Goal: Navigation & Orientation: Find specific page/section

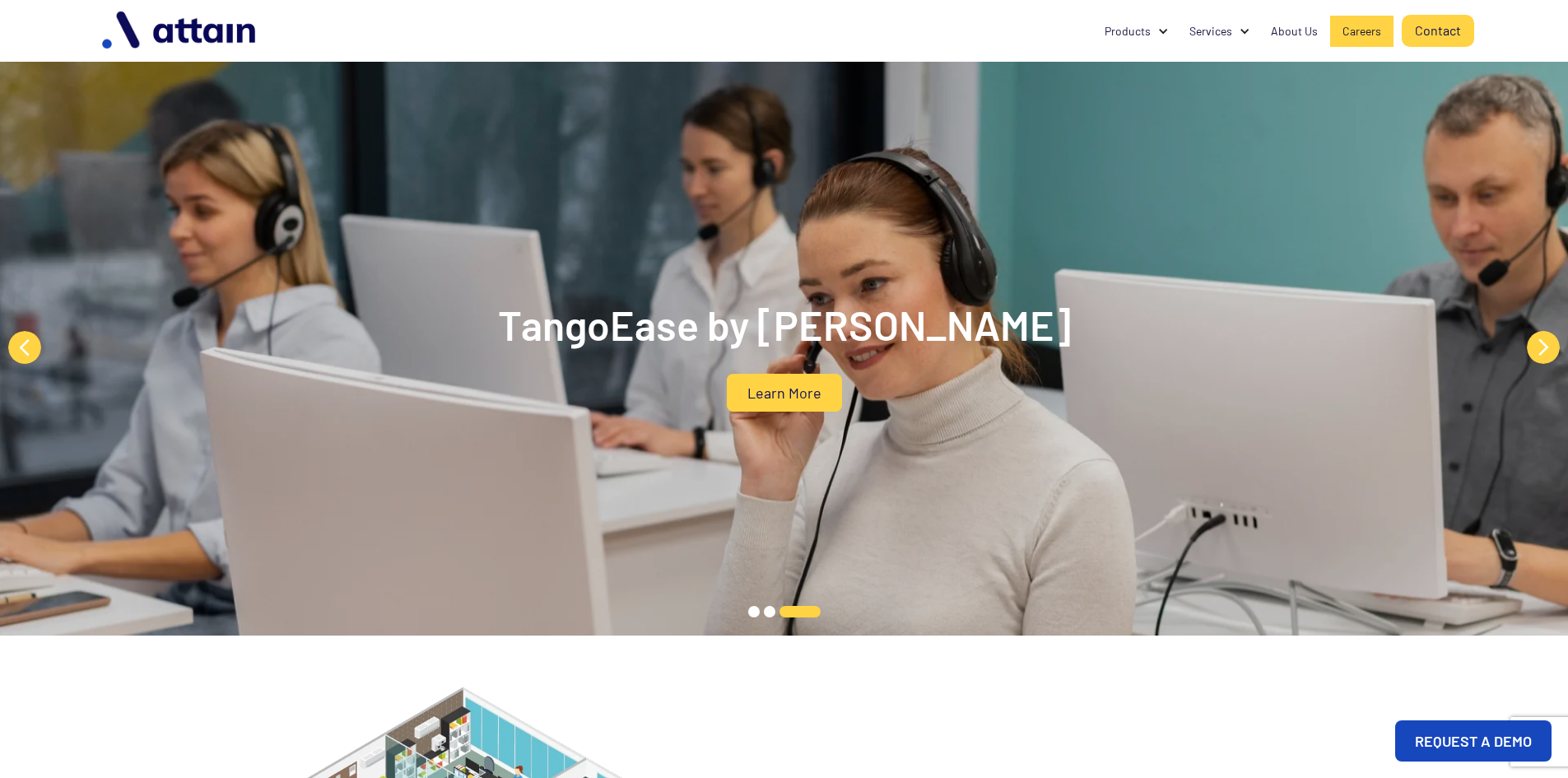
click at [1363, 32] on div "Careers" at bounding box center [1361, 31] width 38 height 16
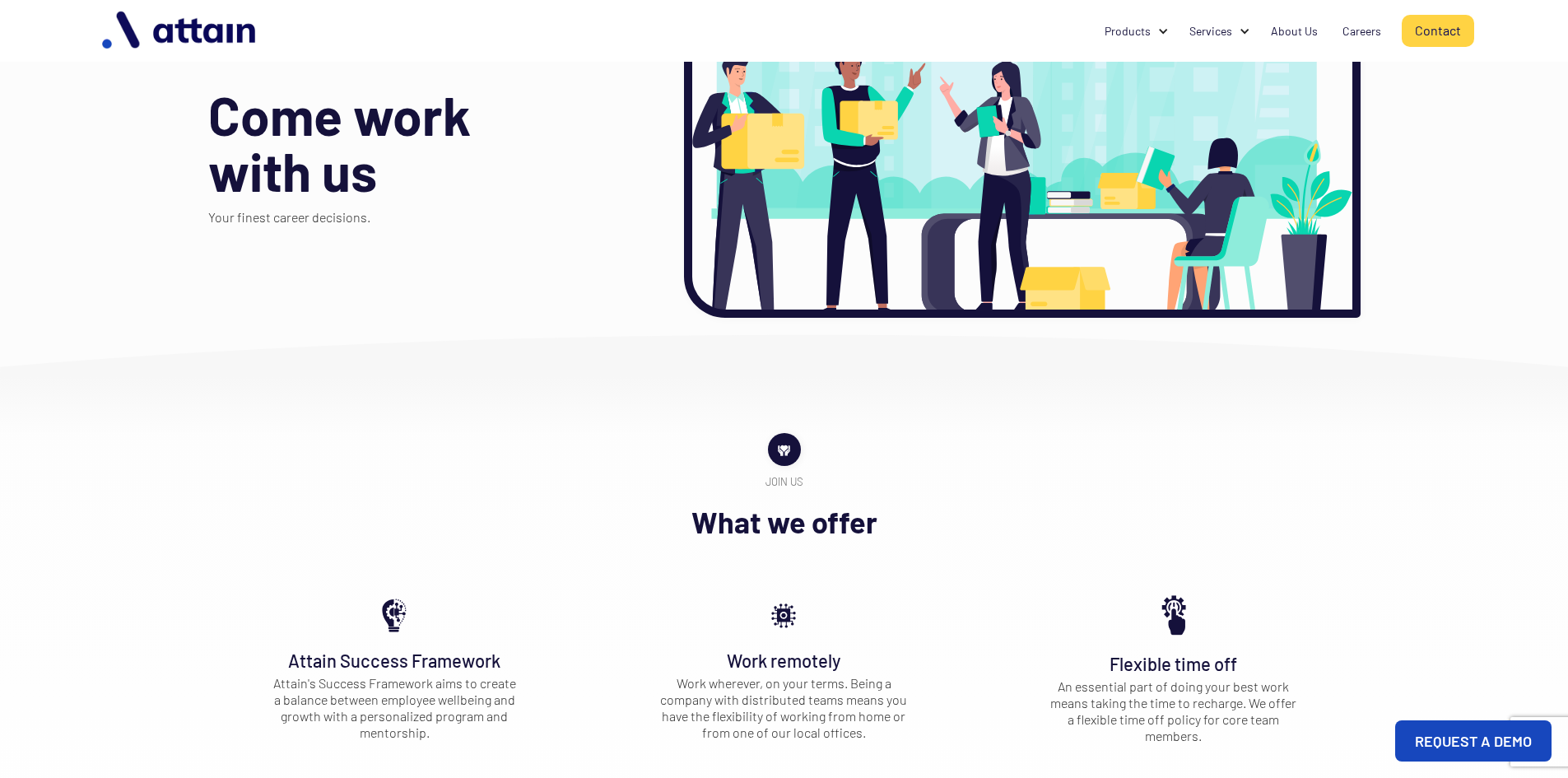
scroll to position [165, 0]
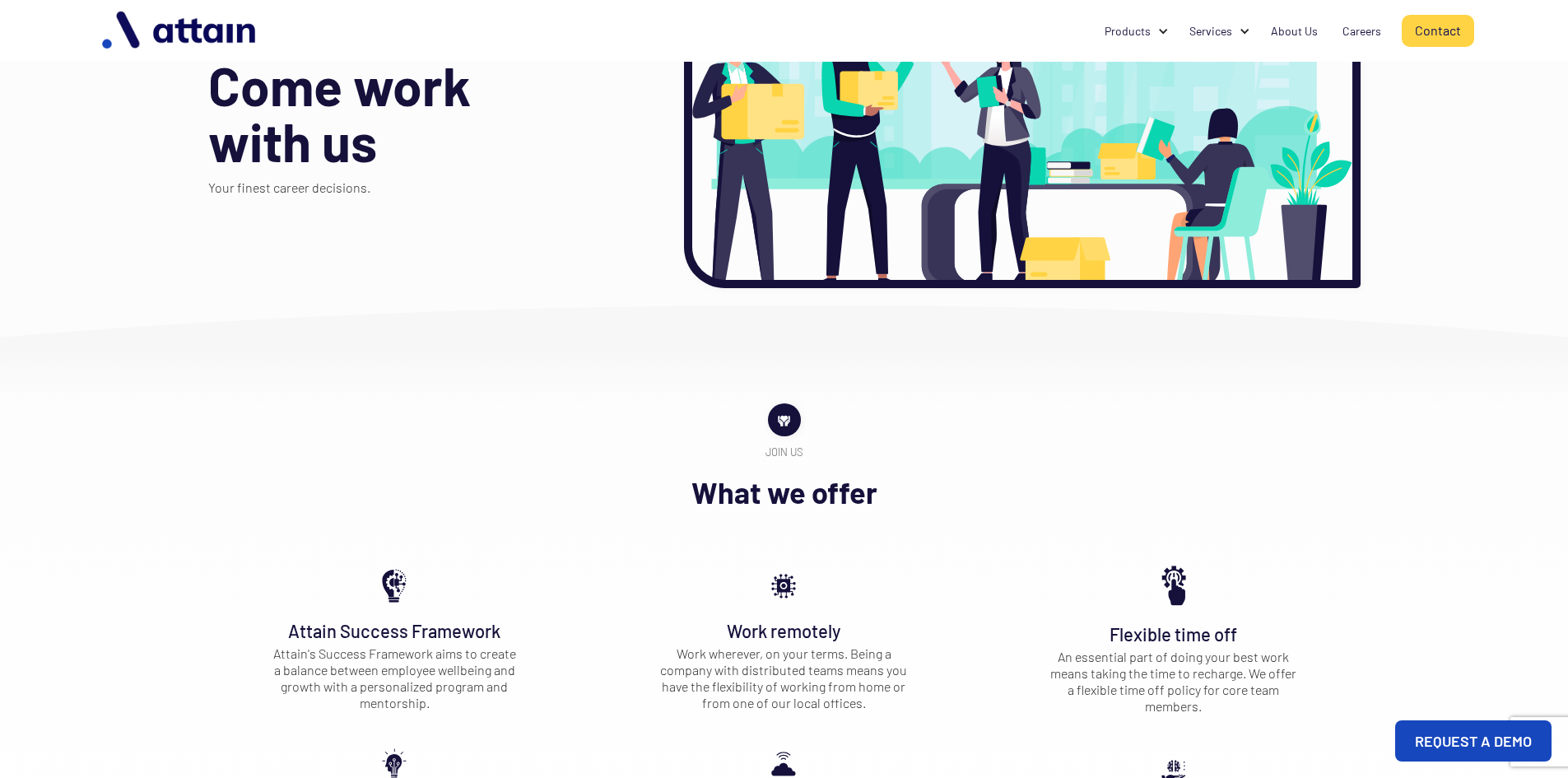
click at [786, 424] on img at bounding box center [784, 420] width 17 height 17
click at [996, 439] on div "Join us What we offer Attain Success Framework Attain's Success Framework aims …" at bounding box center [784, 646] width 1152 height 485
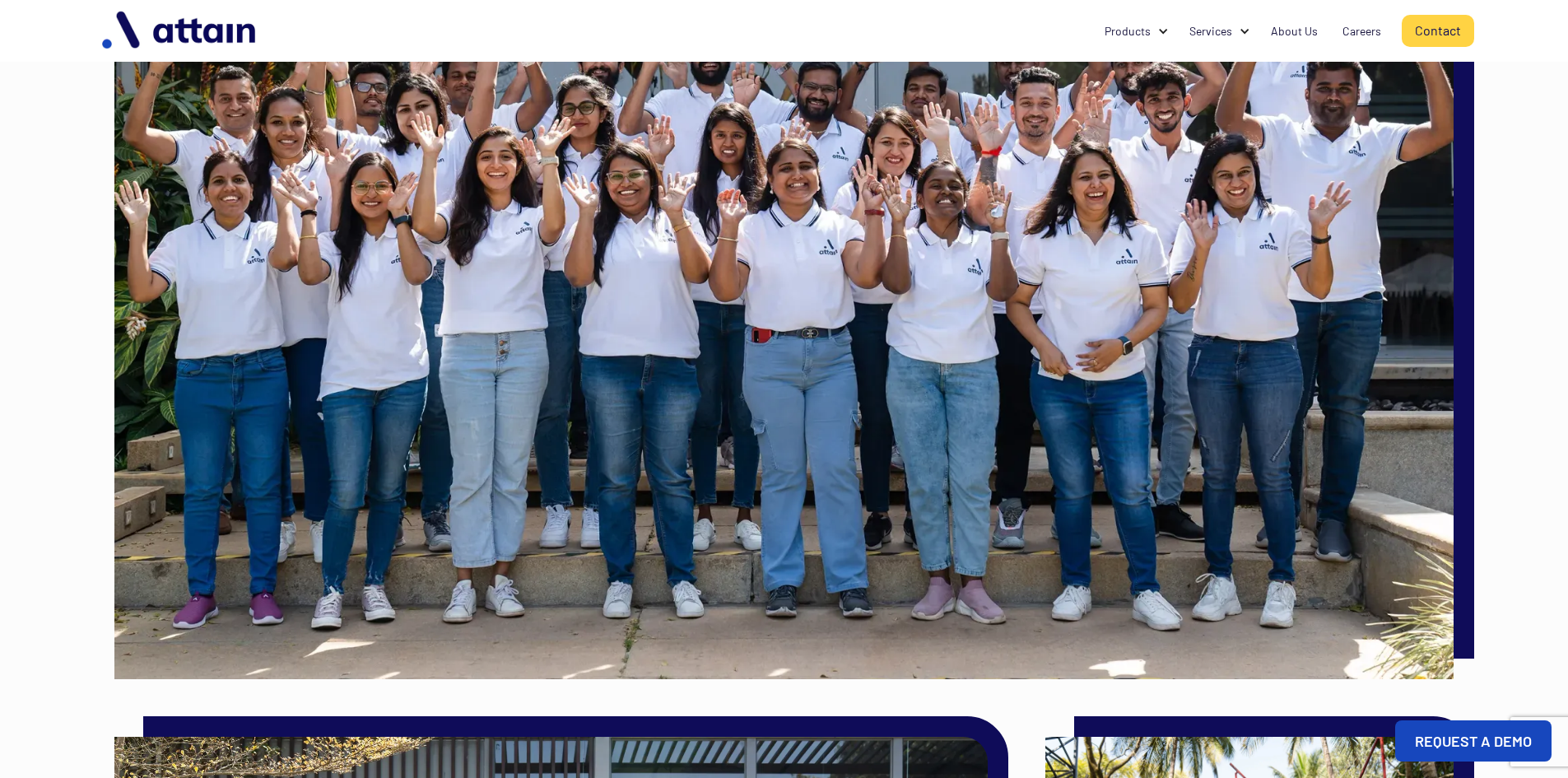
click at [996, 436] on img at bounding box center [783, 232] width 1338 height 893
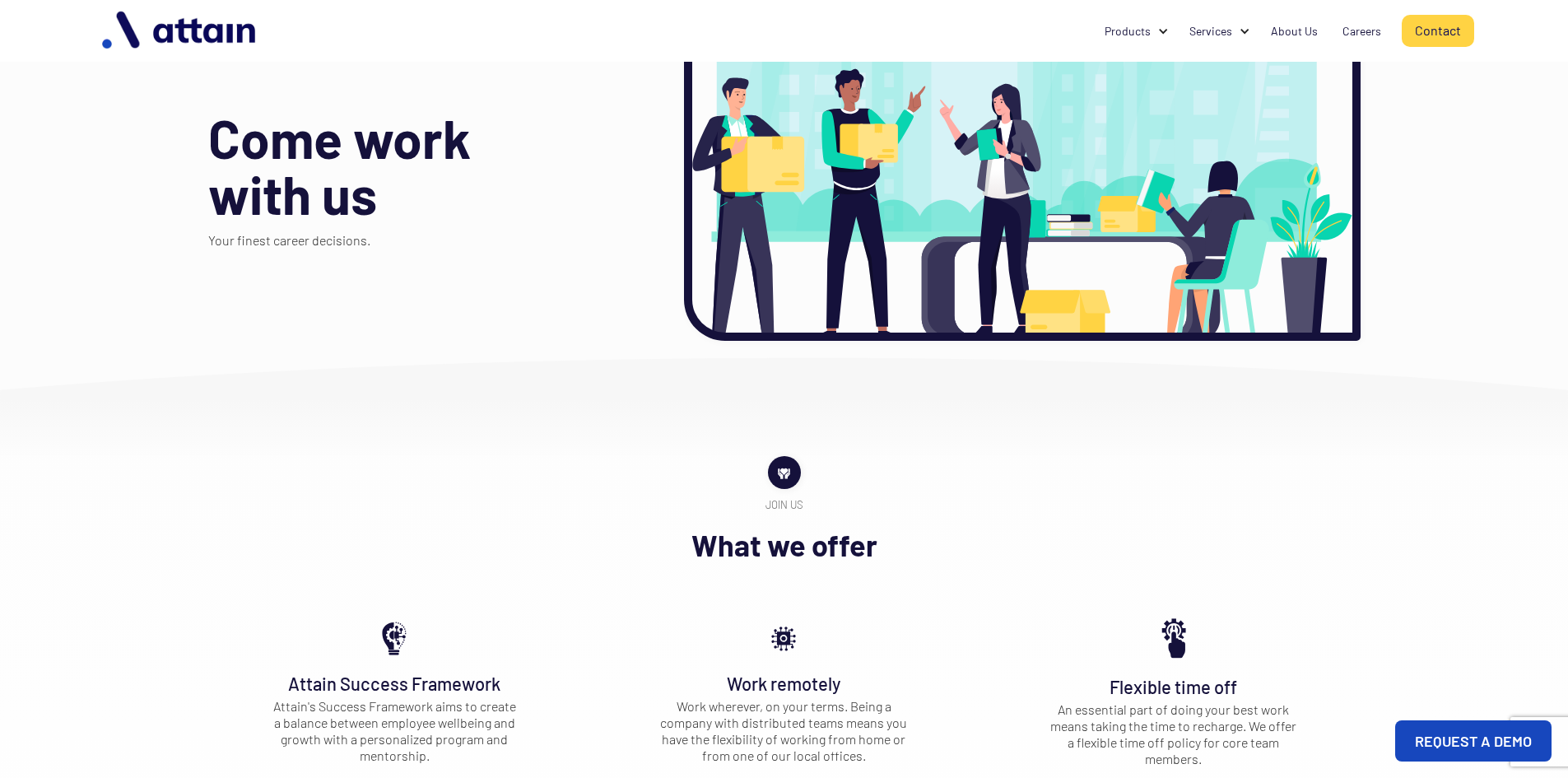
scroll to position [0, 0]
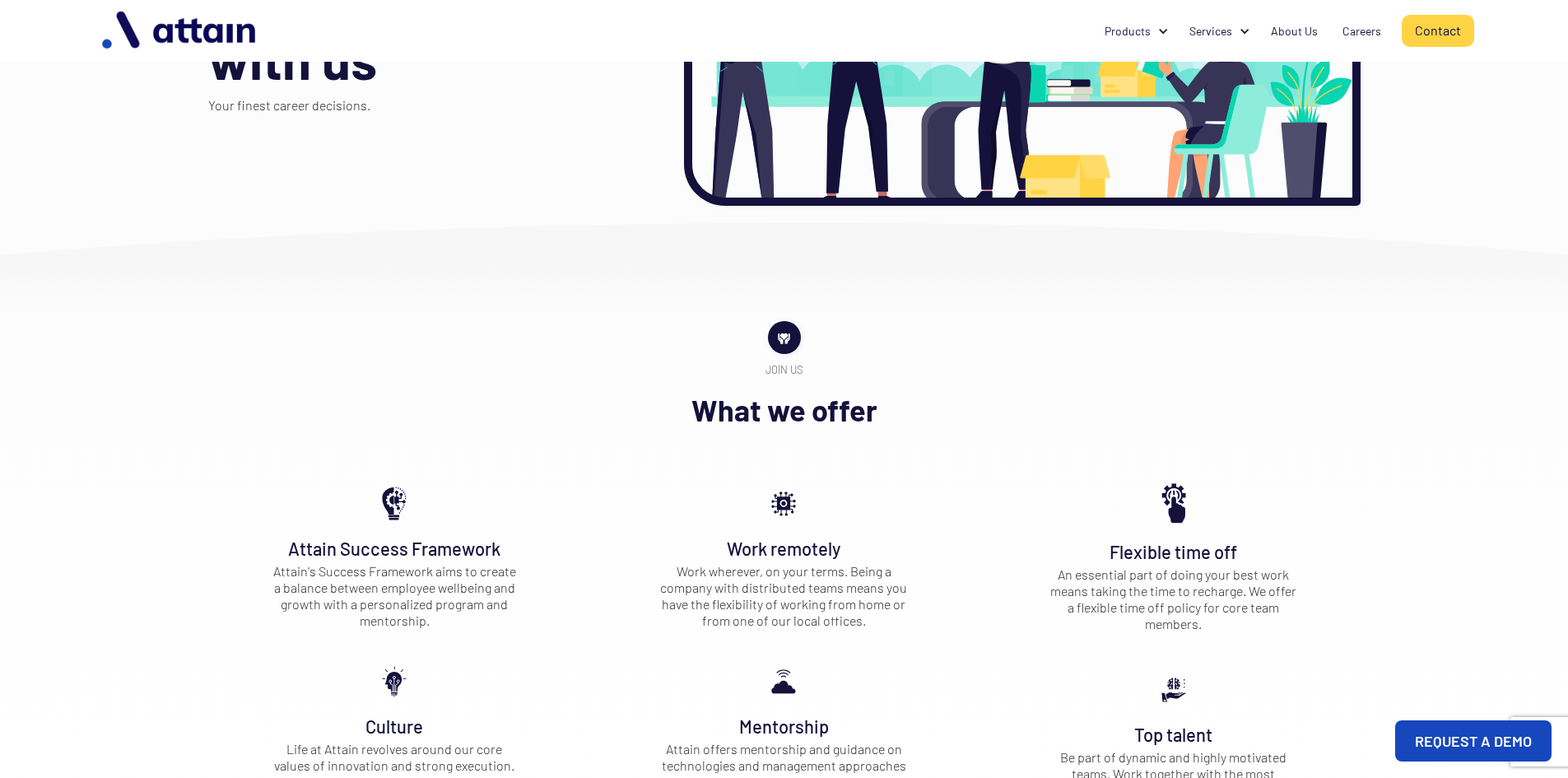
click at [553, 132] on div "Come work with us Your finest career decisions." at bounding box center [433, 41] width 451 height 329
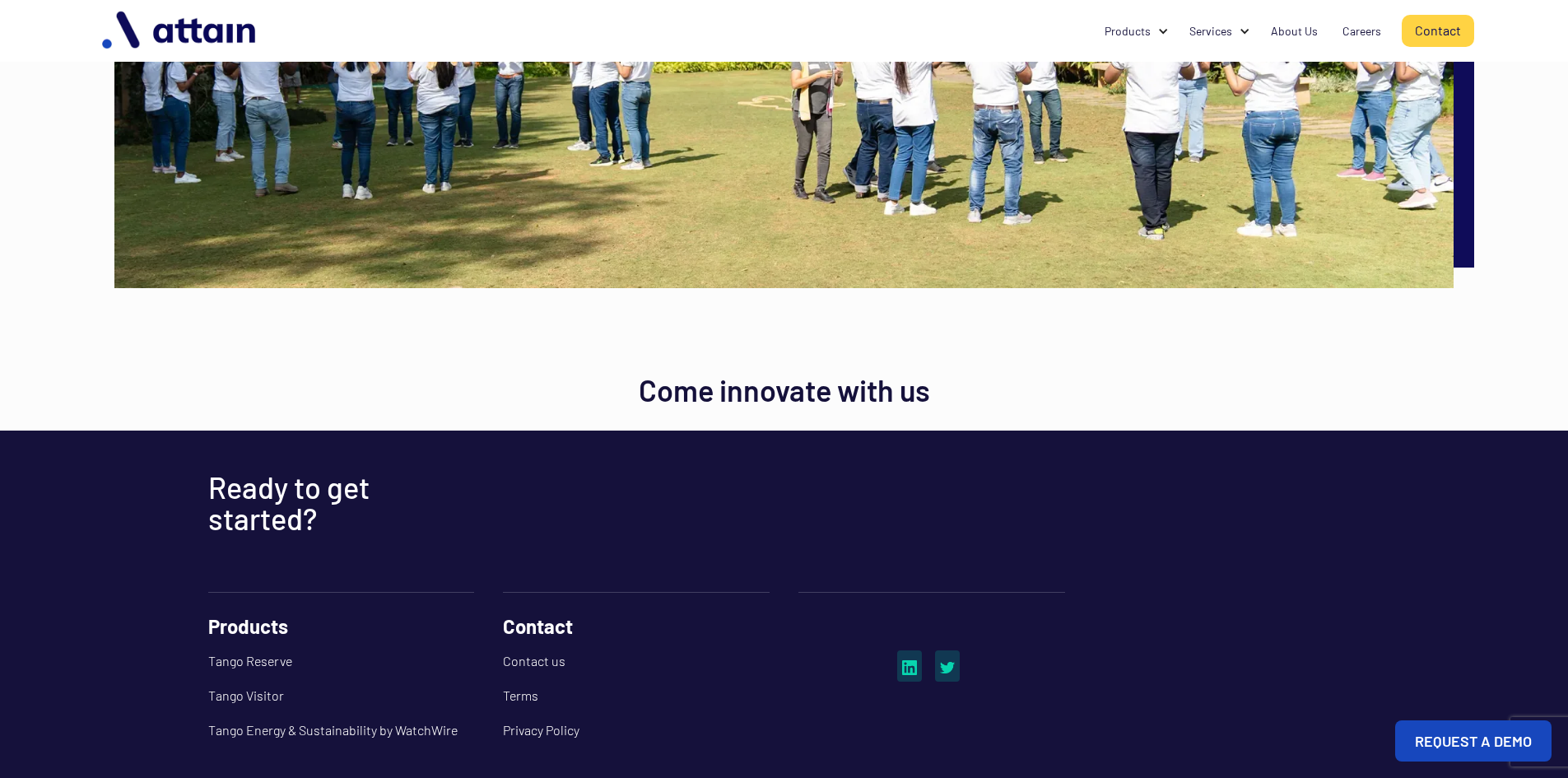
scroll to position [3131, 0]
